Goal: Task Accomplishment & Management: Use online tool/utility

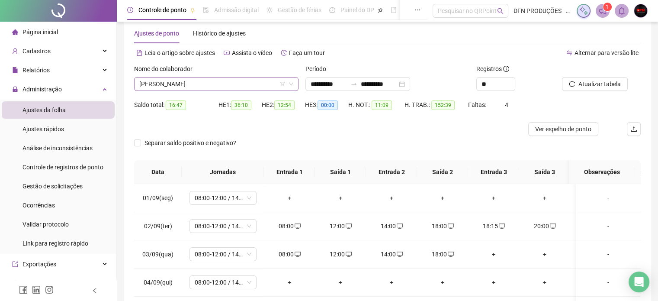
scroll to position [438, 0]
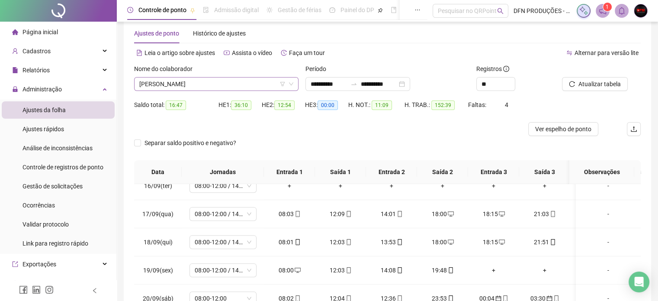
click at [248, 82] on span "[PERSON_NAME]" at bounding box center [216, 83] width 154 height 13
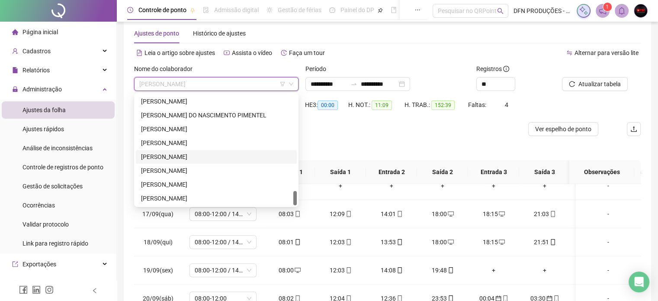
scroll to position [59, 0]
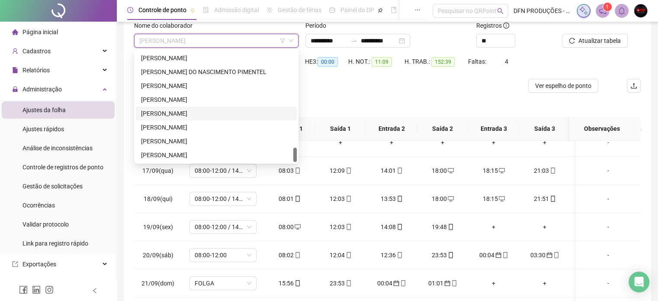
click at [196, 114] on div "[PERSON_NAME]" at bounding box center [216, 114] width 151 height 10
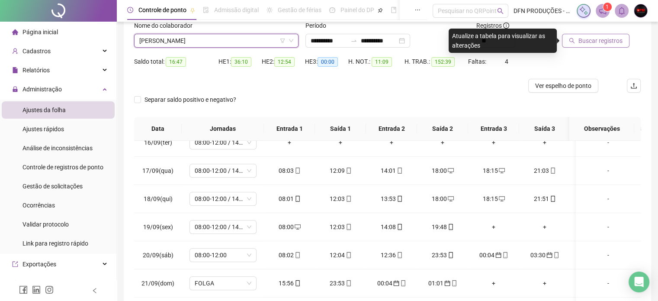
click at [600, 41] on span "Buscar registros" at bounding box center [600, 41] width 44 height 10
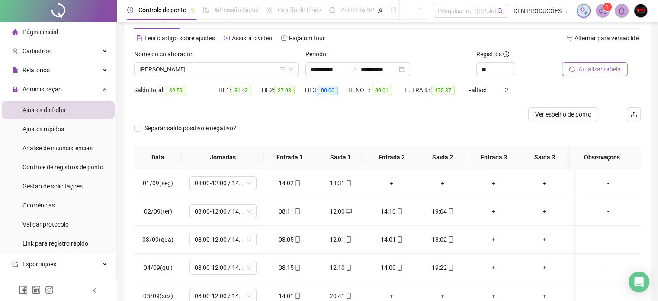
scroll to position [12, 0]
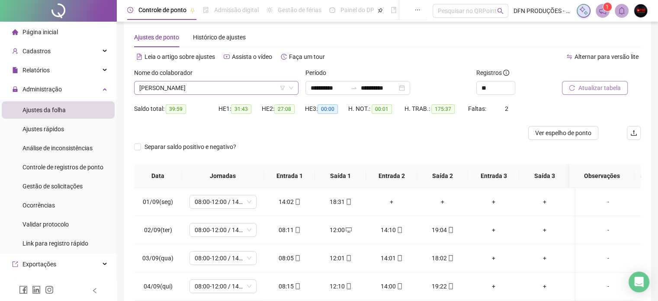
click at [211, 88] on span "[PERSON_NAME]" at bounding box center [216, 87] width 154 height 13
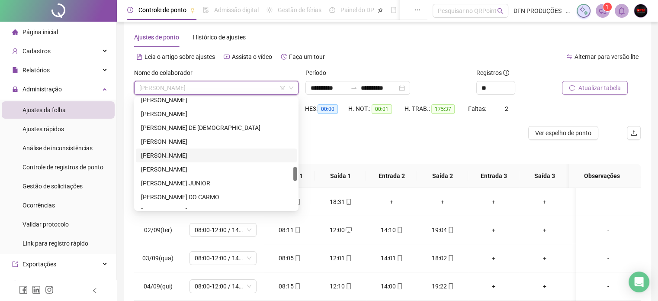
scroll to position [488, 0]
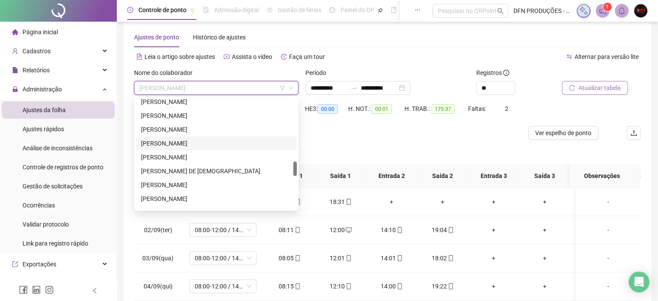
click at [191, 144] on div "[PERSON_NAME]" at bounding box center [216, 143] width 151 height 10
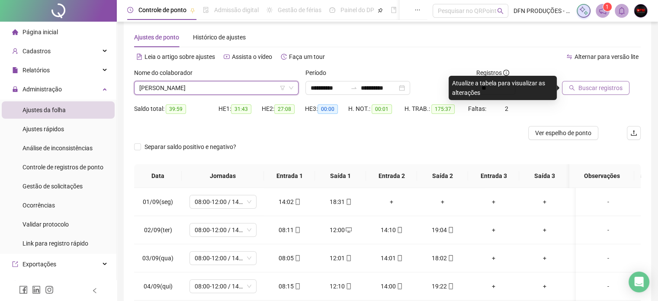
click at [614, 91] on span "Buscar registros" at bounding box center [600, 88] width 44 height 10
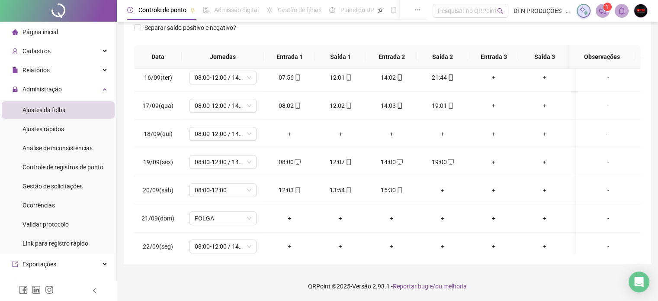
scroll to position [438, 0]
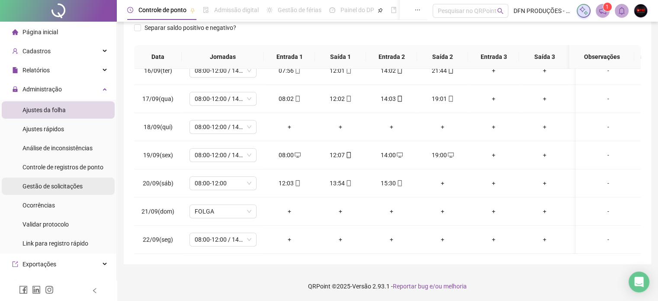
click at [67, 186] on span "Gestão de solicitações" at bounding box center [52, 186] width 60 height 7
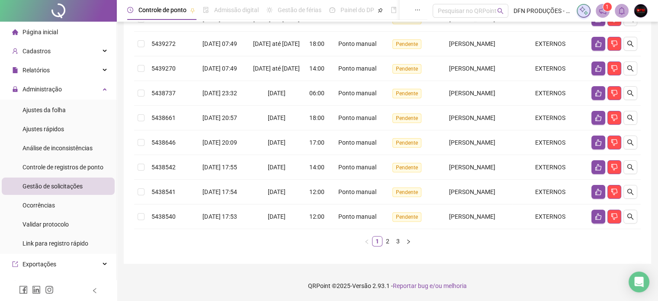
scroll to position [220, 0]
click at [387, 245] on link "2" at bounding box center [388, 241] width 10 height 10
click at [397, 240] on link "3" at bounding box center [398, 241] width 10 height 10
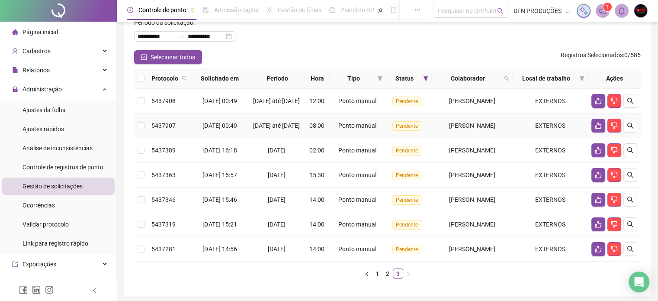
scroll to position [92, 0]
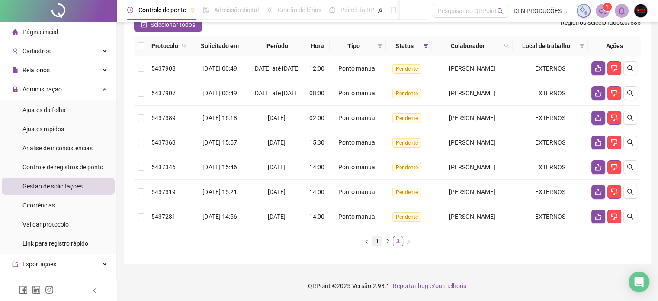
click at [375, 240] on link "1" at bounding box center [377, 241] width 10 height 10
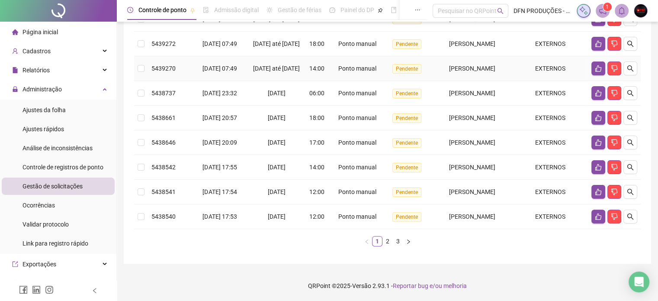
scroll to position [225, 0]
click at [387, 240] on link "2" at bounding box center [388, 241] width 10 height 10
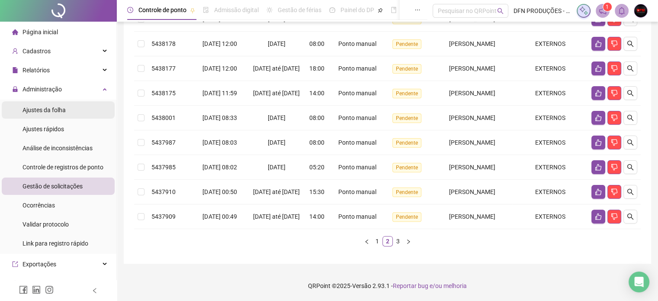
click at [69, 108] on li "Ajustes da folha" at bounding box center [58, 109] width 113 height 17
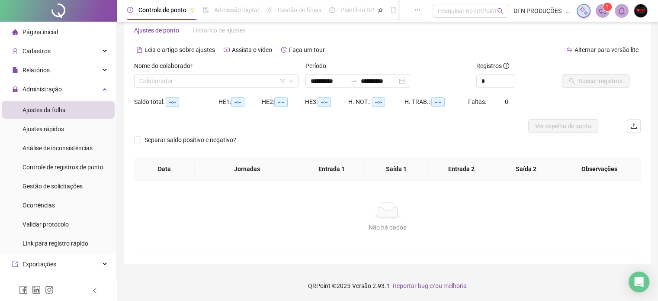
scroll to position [18, 0]
type input "**********"
click at [207, 82] on input "search" at bounding box center [212, 81] width 146 height 13
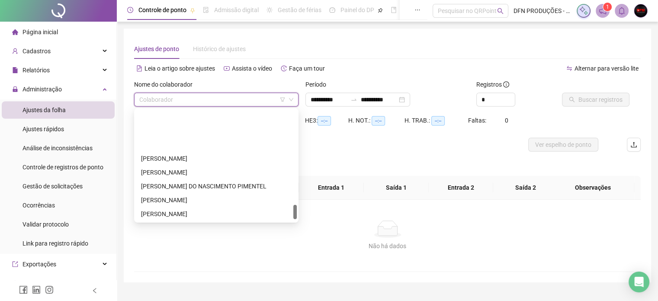
scroll to position [735, 0]
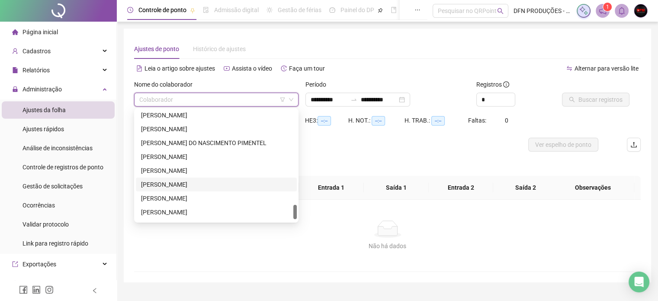
click at [179, 181] on div "[PERSON_NAME]" at bounding box center [216, 184] width 151 height 10
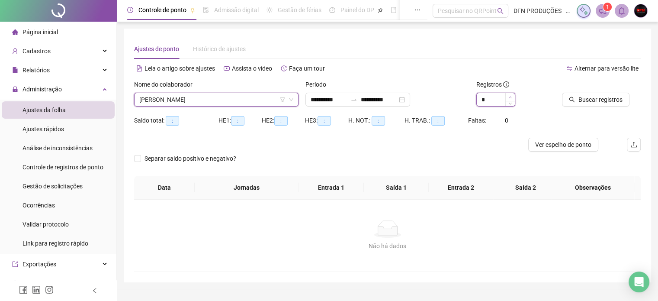
click at [508, 98] on span "Increase Value" at bounding box center [510, 97] width 10 height 8
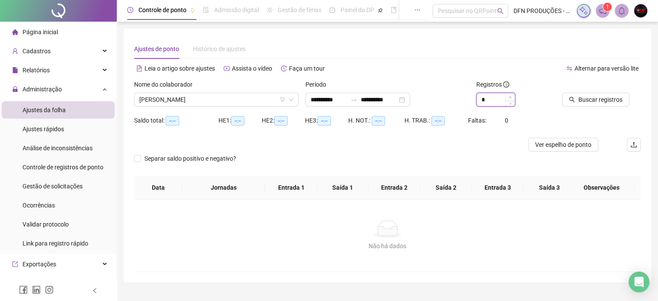
click at [508, 97] on span "Increase Value" at bounding box center [510, 97] width 10 height 8
type input "**"
drag, startPoint x: 508, startPoint y: 97, endPoint x: 512, endPoint y: 95, distance: 4.8
click at [508, 97] on span "Increase Value" at bounding box center [510, 97] width 10 height 8
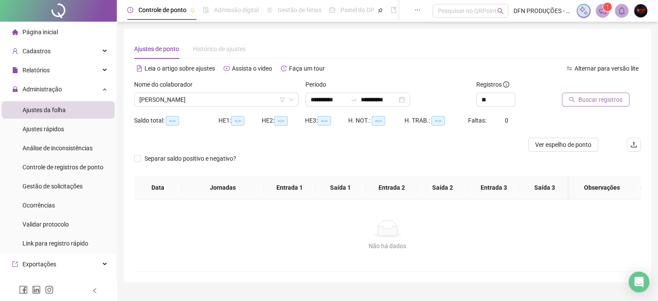
click at [599, 96] on span "Buscar registros" at bounding box center [600, 100] width 44 height 10
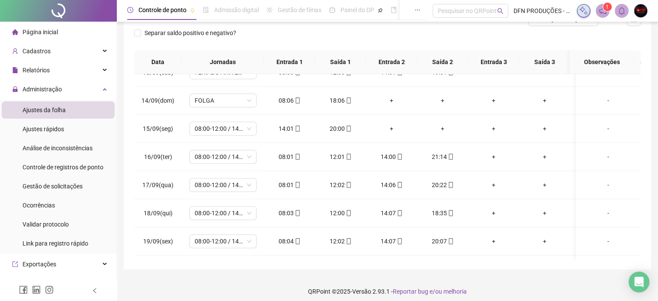
scroll to position [410, 0]
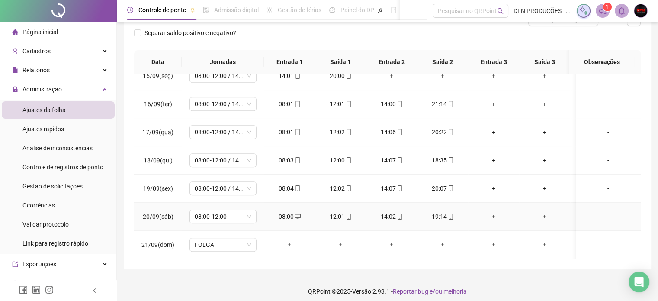
click at [452, 213] on icon "mobile" at bounding box center [451, 216] width 6 height 6
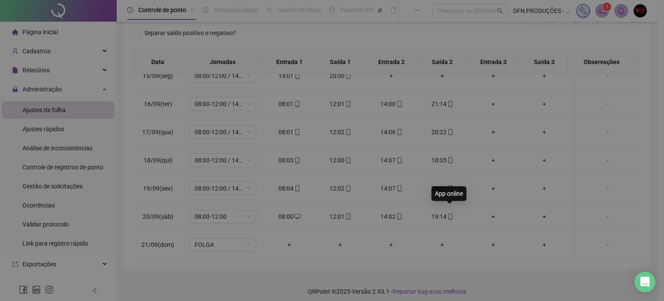
type input "**********"
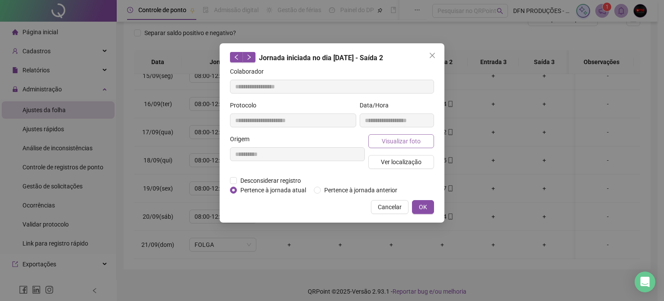
click at [377, 138] on button "Visualizar foto" at bounding box center [401, 141] width 66 height 14
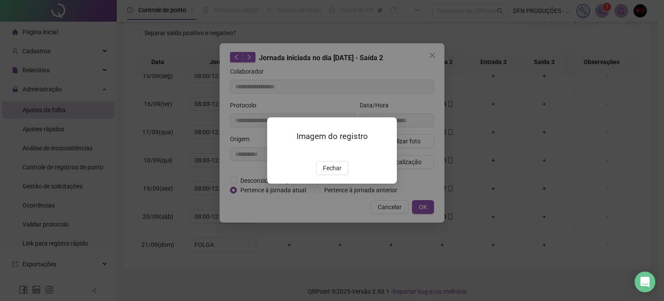
click at [278, 152] on img at bounding box center [278, 152] width 0 height 0
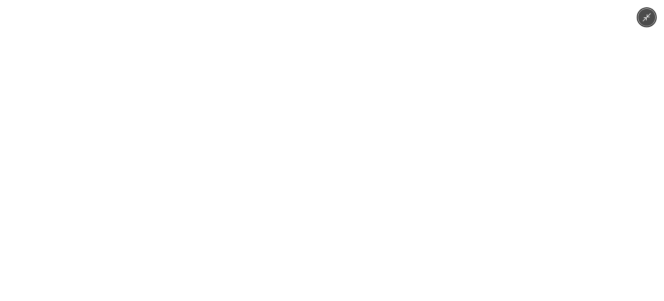
click at [332, 148] on img at bounding box center [331, 150] width 225 height 301
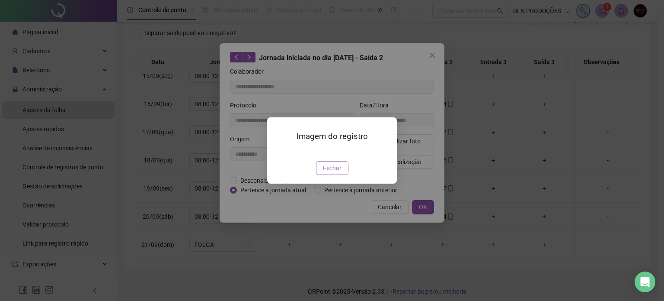
click at [332, 173] on span "Fechar" at bounding box center [332, 168] width 19 height 10
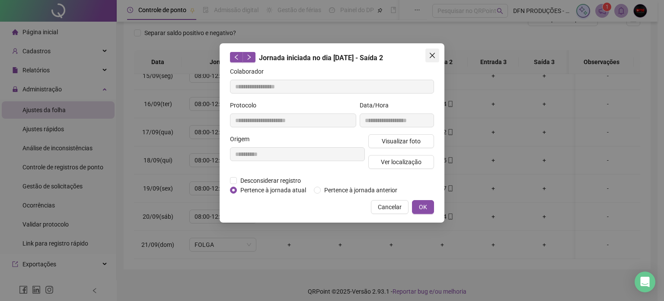
click at [432, 57] on icon "close" at bounding box center [432, 55] width 7 height 7
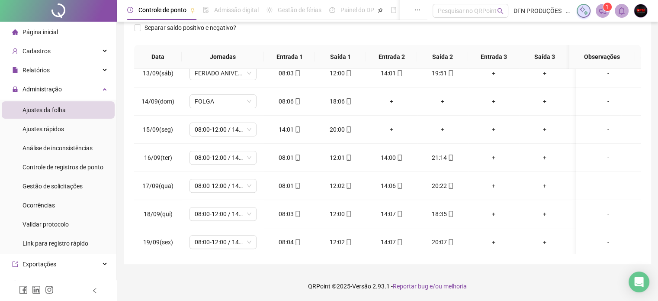
scroll to position [237, 0]
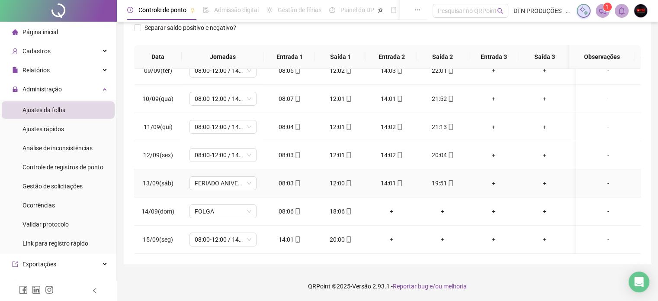
click at [452, 180] on icon "mobile" at bounding box center [451, 183] width 6 height 6
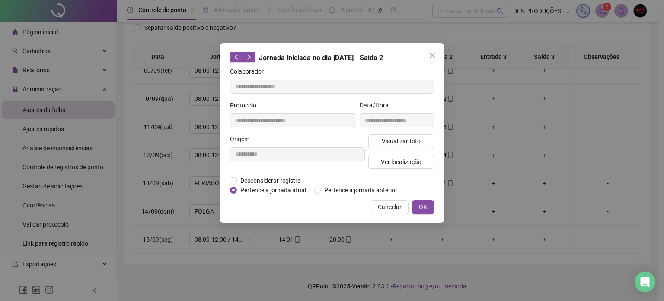
type input "**********"
click at [432, 54] on icon "close" at bounding box center [432, 55] width 5 height 5
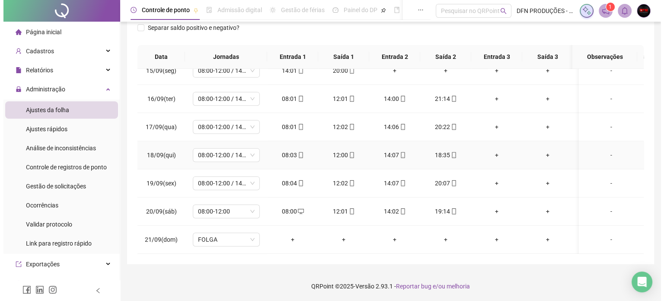
scroll to position [410, 0]
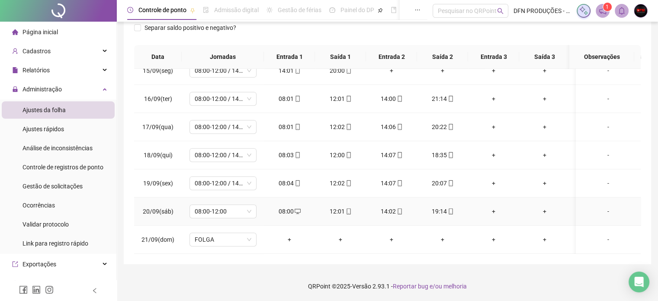
click at [453, 206] on div "19:14" at bounding box center [442, 211] width 37 height 10
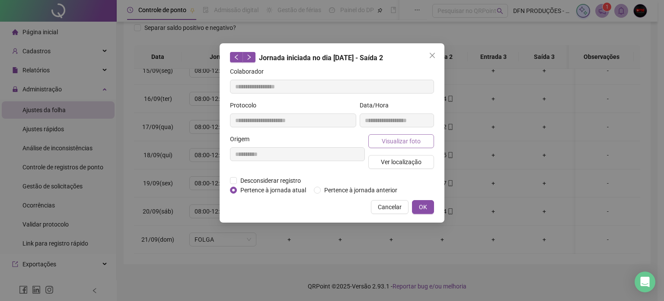
click at [403, 140] on span "Visualizar foto" at bounding box center [401, 141] width 39 height 10
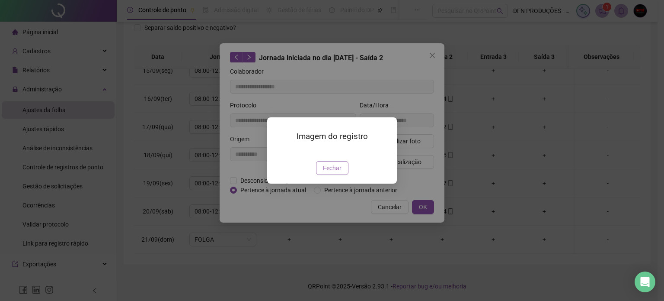
type input "**********"
click at [278, 152] on img at bounding box center [278, 152] width 0 height 0
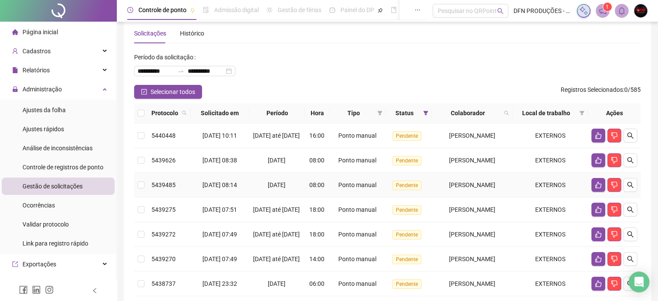
scroll to position [43, 0]
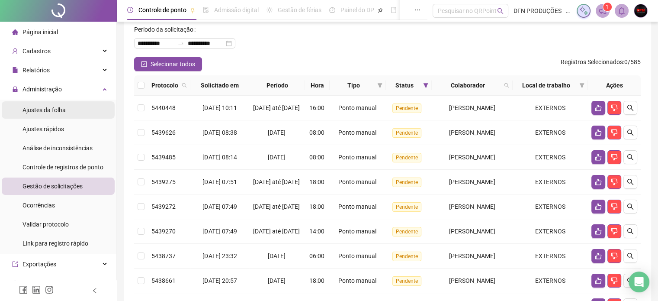
click at [63, 109] on span "Ajustes da folha" at bounding box center [43, 109] width 43 height 7
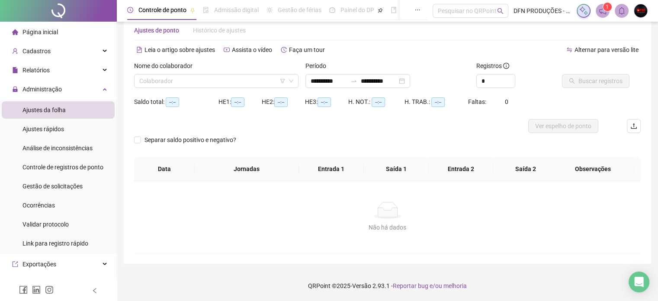
scroll to position [18, 0]
type input "**********"
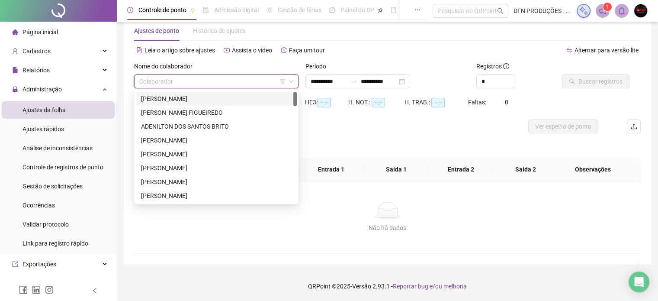
click at [207, 83] on input "search" at bounding box center [212, 81] width 146 height 13
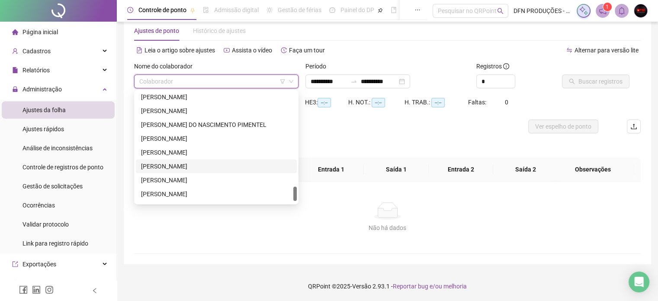
click at [184, 166] on div "[PERSON_NAME]" at bounding box center [216, 166] width 151 height 10
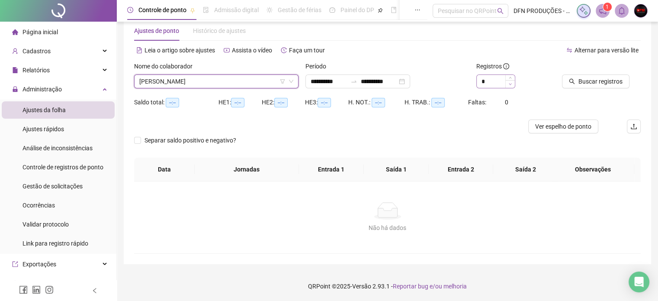
click at [509, 80] on span "Decrease Value" at bounding box center [510, 84] width 10 height 8
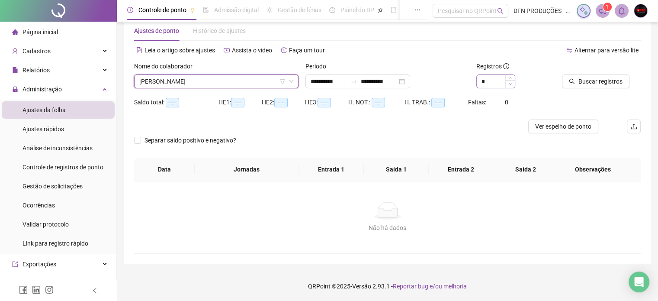
click at [509, 80] on span "Decrease Value" at bounding box center [510, 84] width 10 height 8
click at [511, 78] on icon "up" at bounding box center [510, 78] width 3 height 3
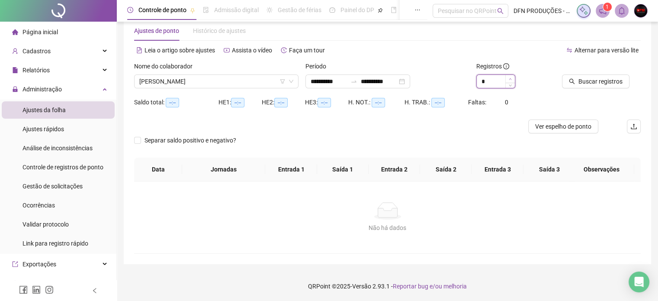
click at [511, 78] on icon "up" at bounding box center [510, 78] width 3 height 3
type input "**"
click at [511, 78] on icon "up" at bounding box center [510, 78] width 3 height 3
click at [581, 77] on span "Buscar registros" at bounding box center [600, 82] width 44 height 10
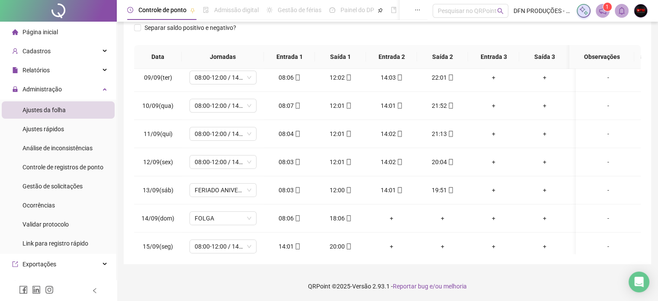
scroll to position [410, 0]
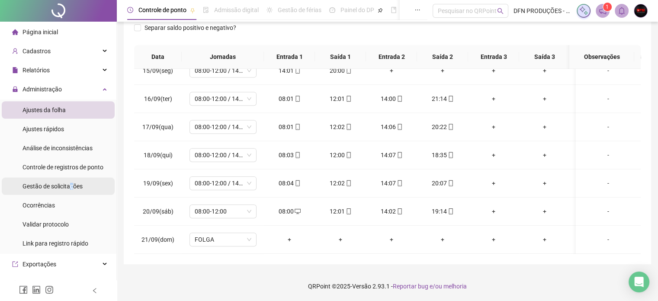
click at [71, 186] on span "Gestão de solicitações" at bounding box center [52, 186] width 60 height 7
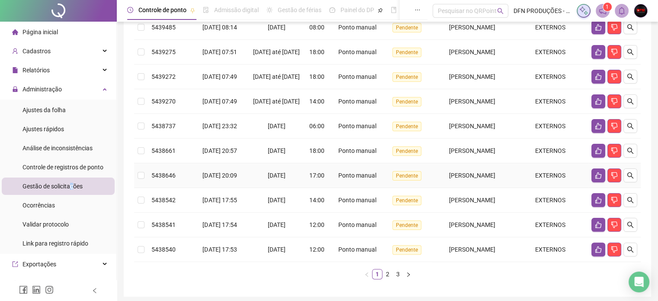
scroll to position [216, 0]
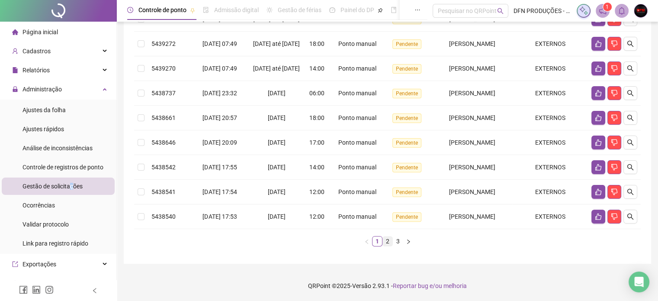
click at [387, 246] on link "2" at bounding box center [388, 241] width 10 height 10
click at [396, 246] on link "3" at bounding box center [398, 241] width 10 height 10
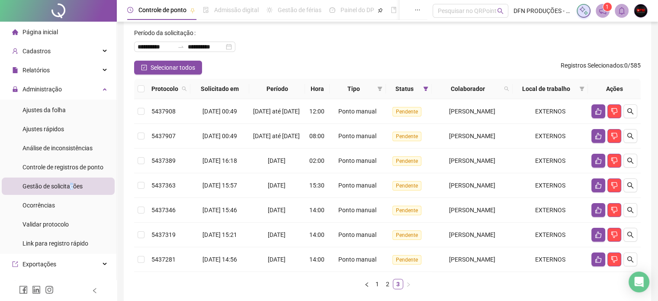
scroll to position [92, 0]
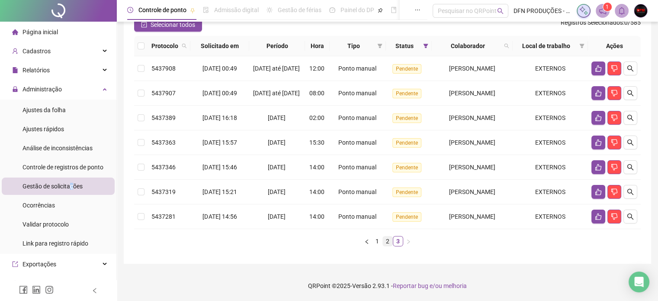
click at [386, 242] on link "2" at bounding box center [388, 241] width 10 height 10
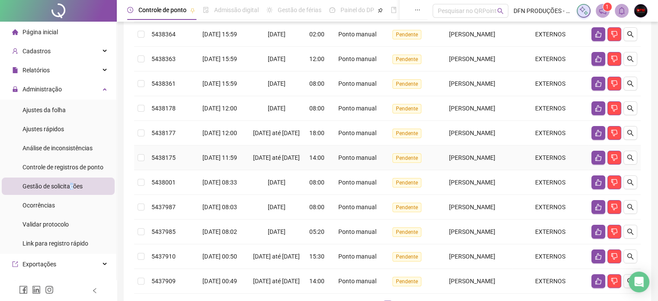
scroll to position [222, 0]
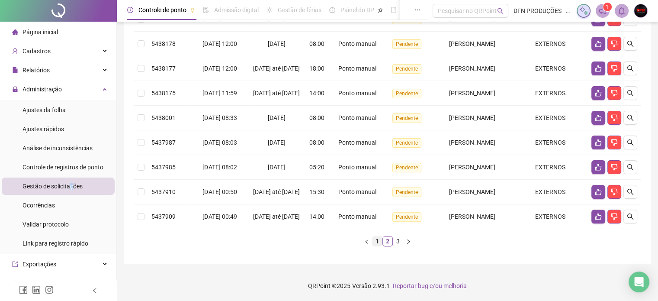
click at [374, 242] on link "1" at bounding box center [377, 241] width 10 height 10
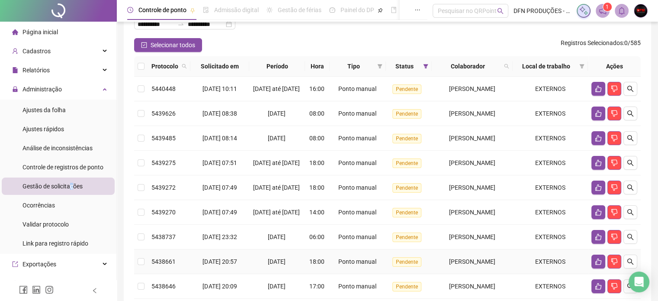
scroll to position [52, 0]
